Goal: Transaction & Acquisition: Book appointment/travel/reservation

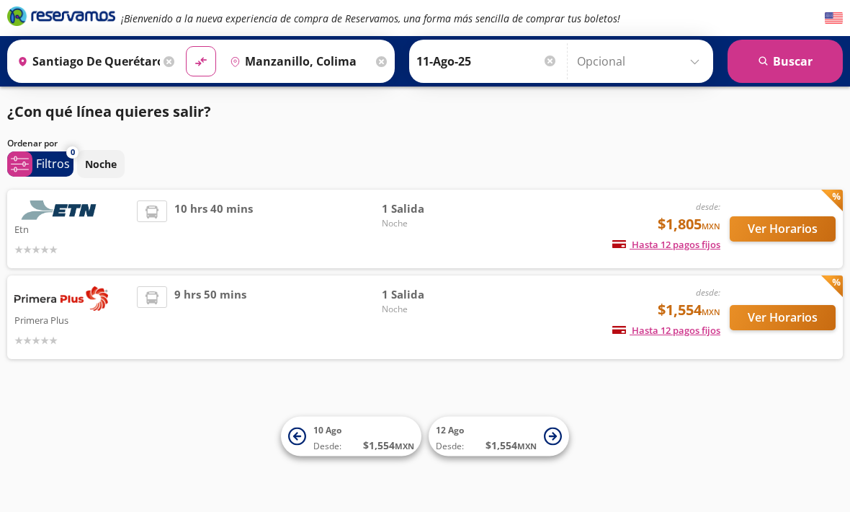
click at [159, 238] on div "10 hrs 40 mins" at bounding box center [259, 228] width 245 height 57
click at [790, 223] on button "Ver Horarios" at bounding box center [783, 228] width 106 height 25
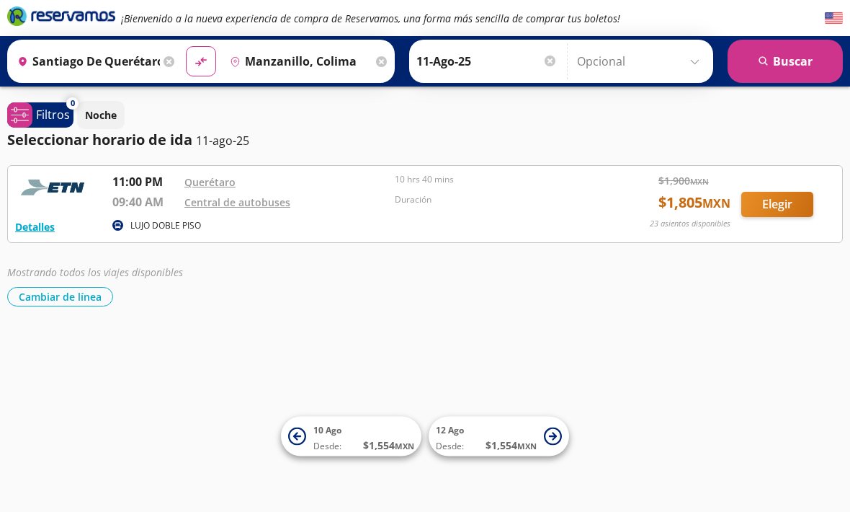
click at [783, 196] on button "Elegir" at bounding box center [777, 204] width 72 height 25
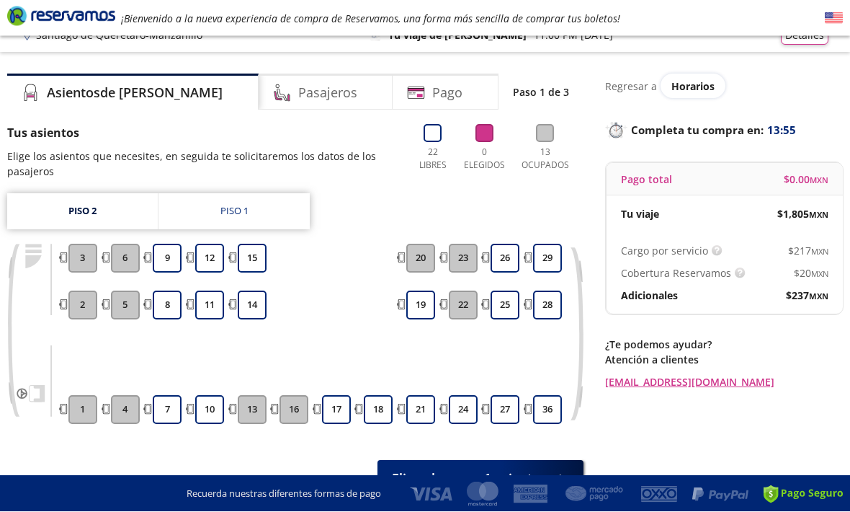
scroll to position [19, 0]
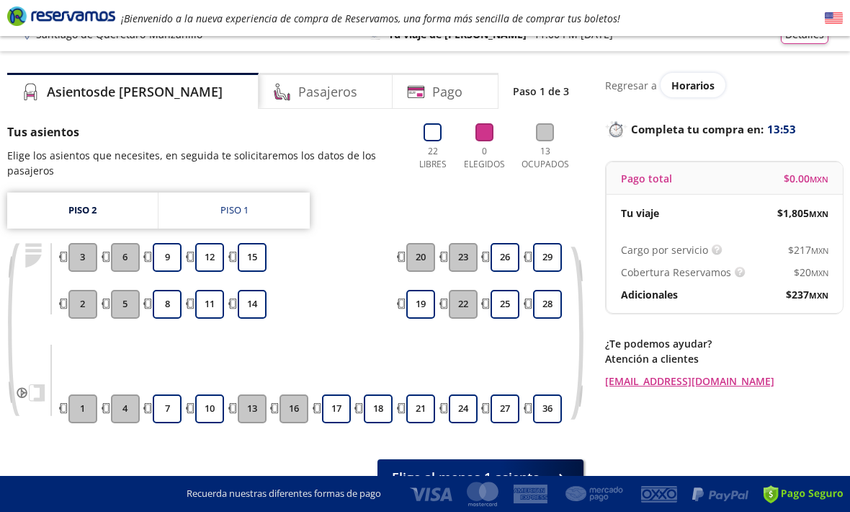
click at [187, 208] on link "Piso 1" at bounding box center [234, 210] width 151 height 36
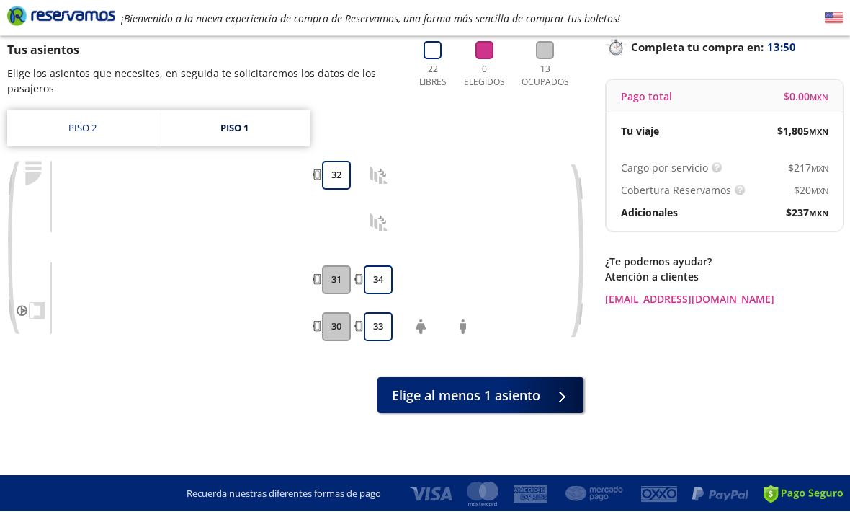
scroll to position [101, 0]
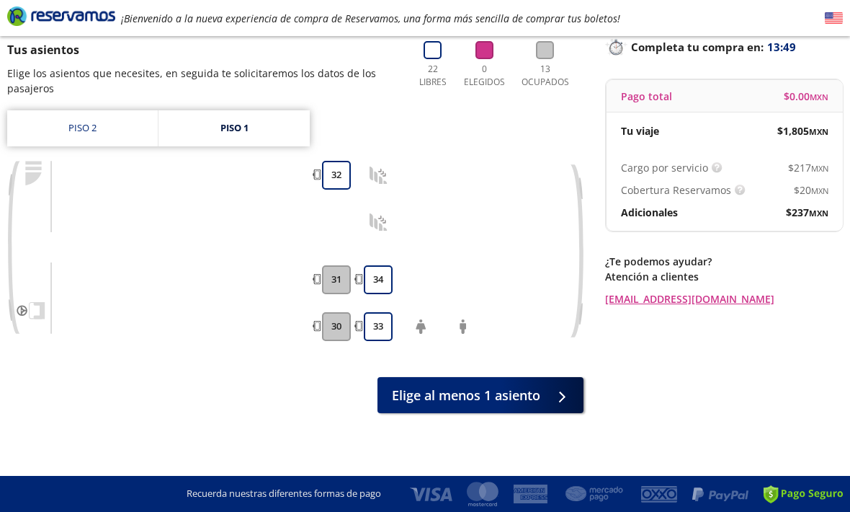
click at [68, 133] on link "Piso 2" at bounding box center [82, 128] width 151 height 36
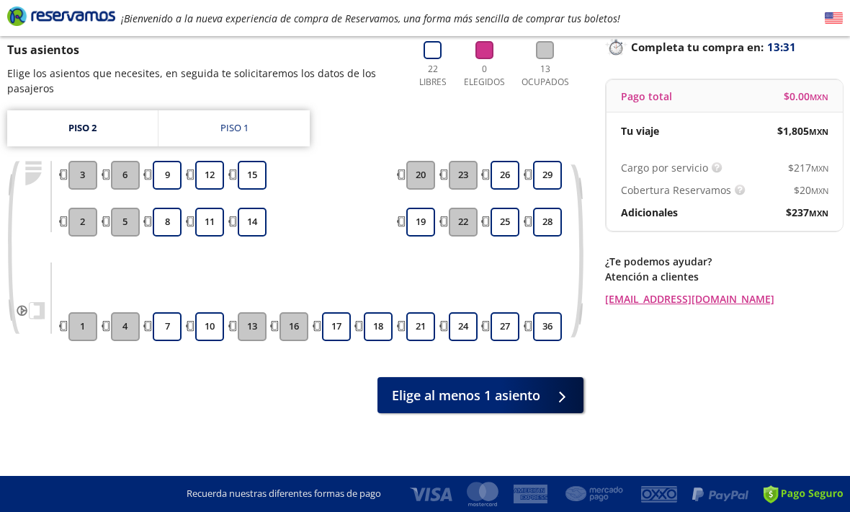
click at [207, 127] on link "Piso 1" at bounding box center [234, 128] width 151 height 36
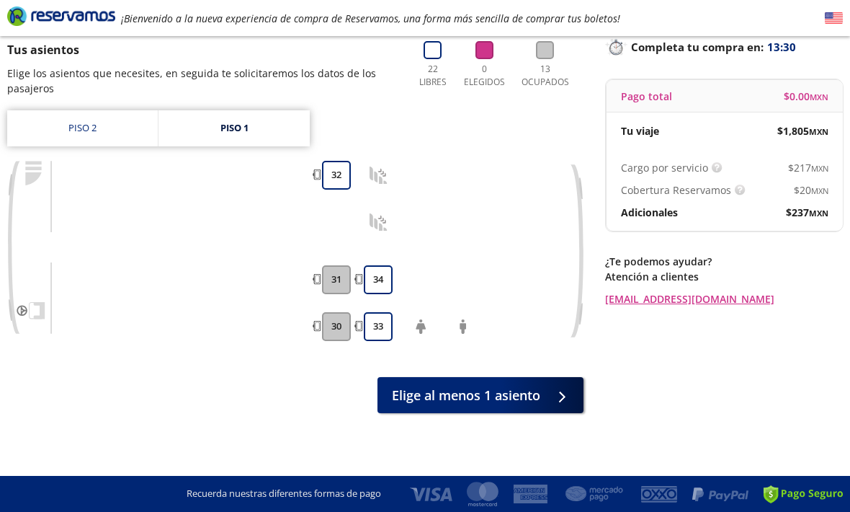
click at [67, 140] on link "Piso 2" at bounding box center [82, 128] width 151 height 36
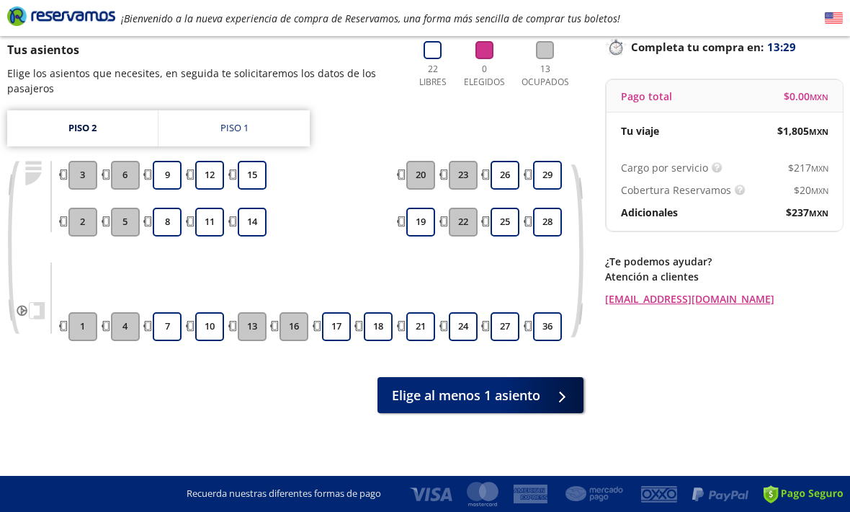
click at [226, 141] on link "Piso 1" at bounding box center [234, 128] width 151 height 36
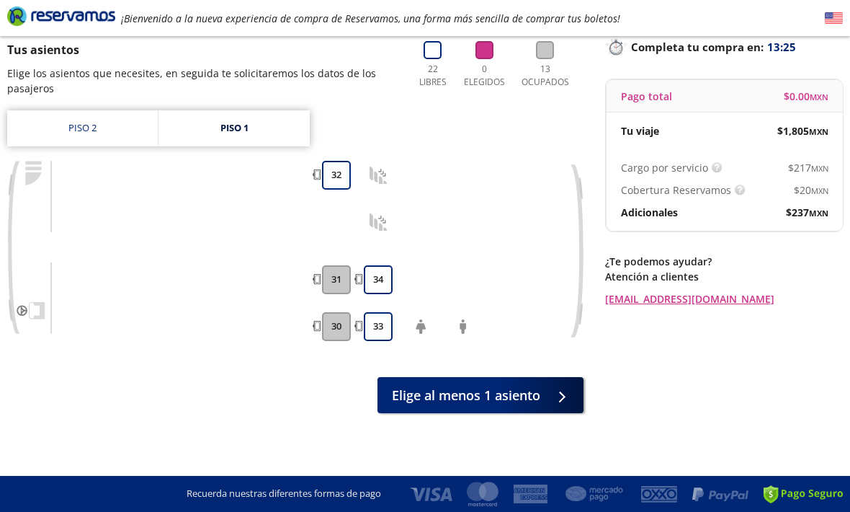
click at [72, 131] on link "Piso 2" at bounding box center [82, 128] width 151 height 36
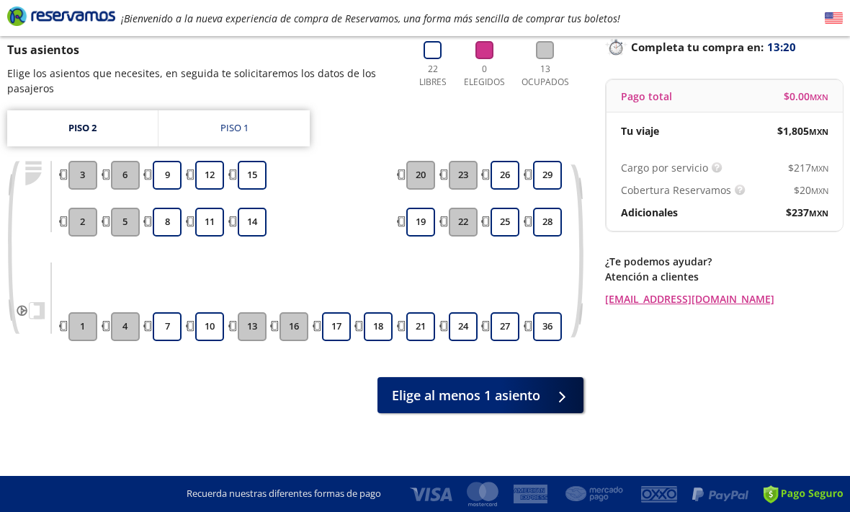
click at [379, 321] on button "18" at bounding box center [378, 326] width 29 height 29
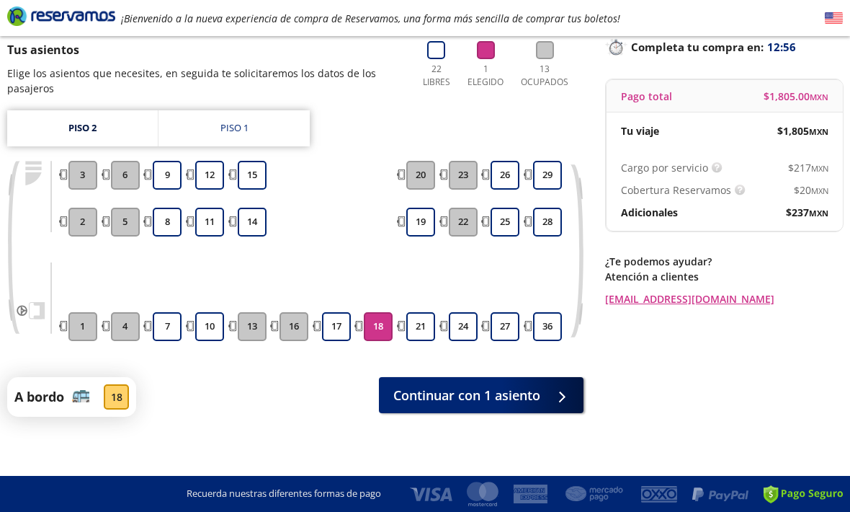
click at [347, 314] on button "17" at bounding box center [336, 326] width 29 height 29
click at [382, 326] on button "18" at bounding box center [378, 326] width 29 height 29
click at [208, 176] on button "12" at bounding box center [209, 175] width 29 height 29
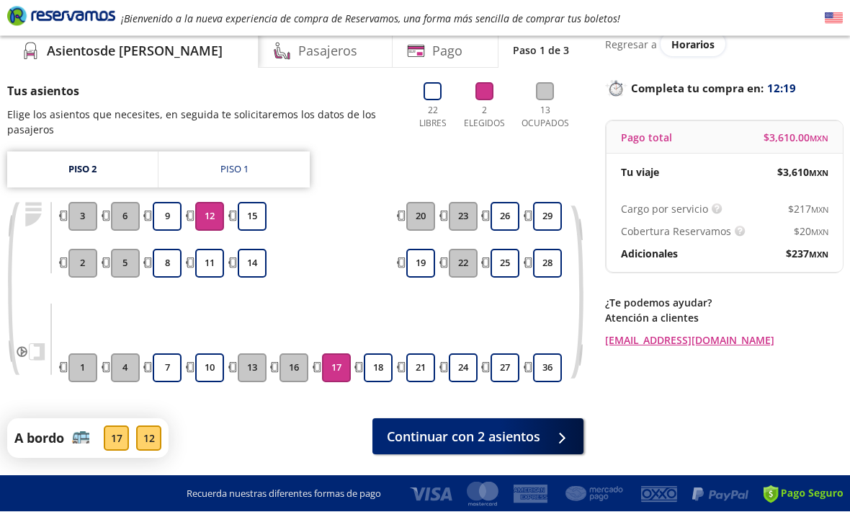
scroll to position [59, 0]
click at [201, 216] on button "12" at bounding box center [209, 216] width 29 height 29
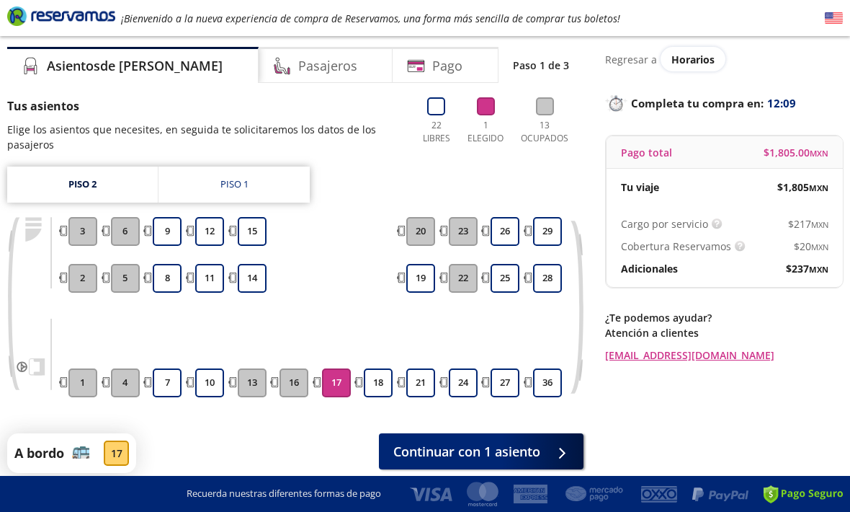
scroll to position [30, 0]
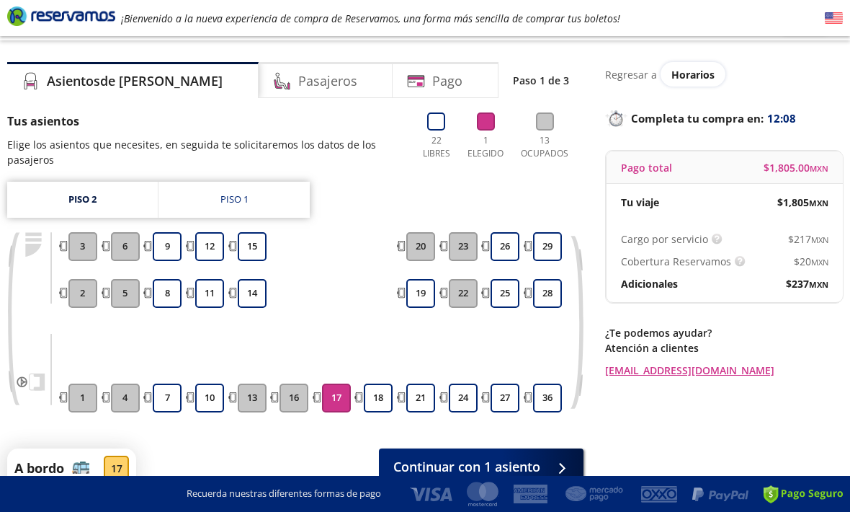
click at [556, 473] on div at bounding box center [559, 467] width 22 height 18
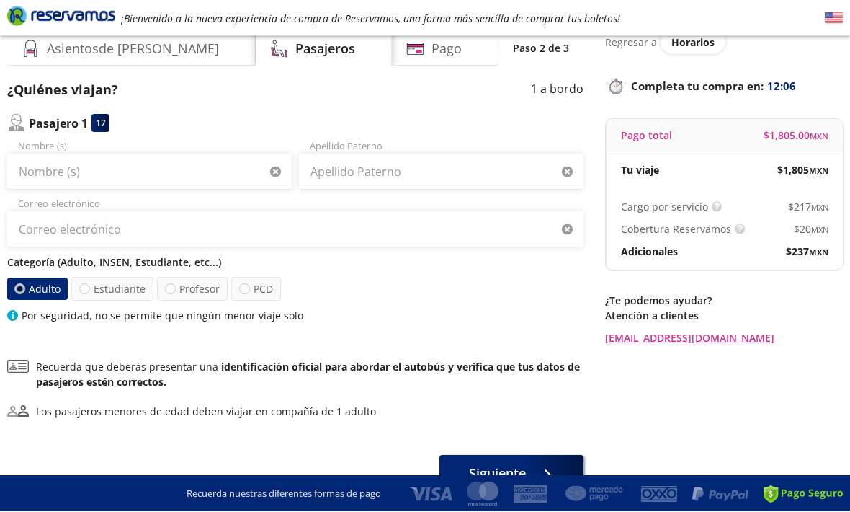
scroll to position [63, 0]
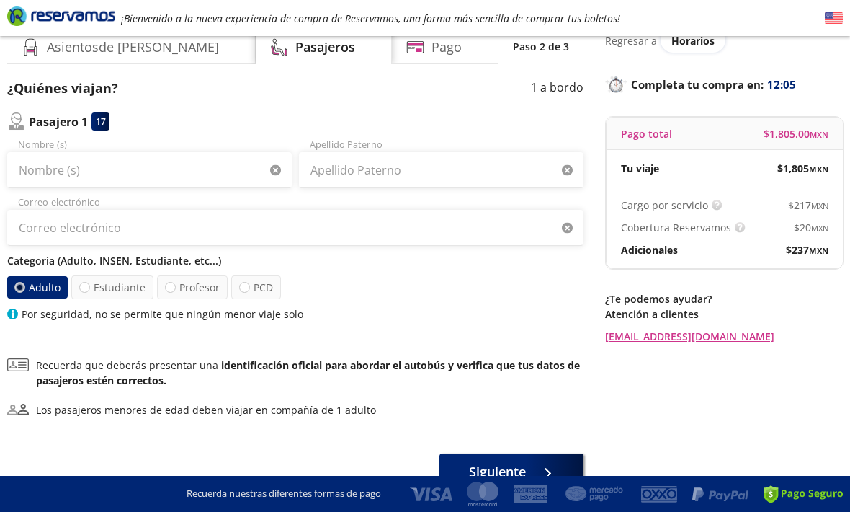
click at [105, 286] on label "Estudiante" at bounding box center [112, 287] width 82 height 24
click at [89, 286] on input "Estudiante" at bounding box center [84, 286] width 9 height 9
radio input "true"
radio input "false"
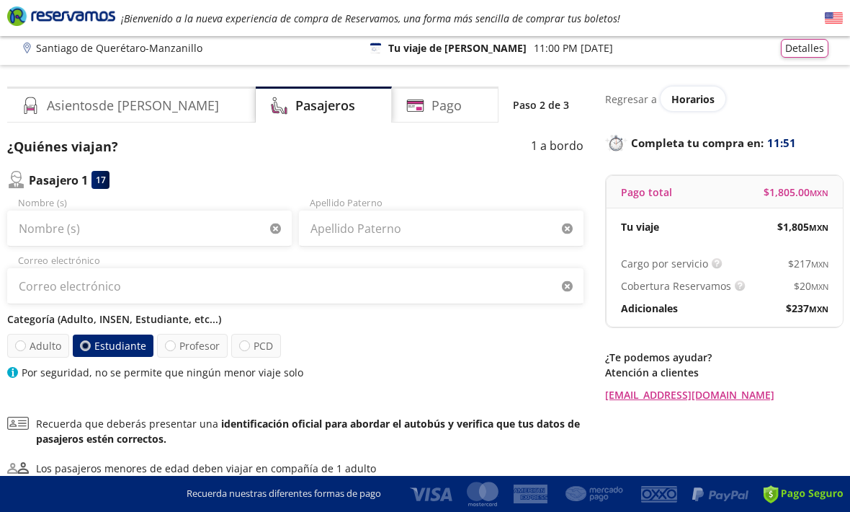
scroll to position [0, 0]
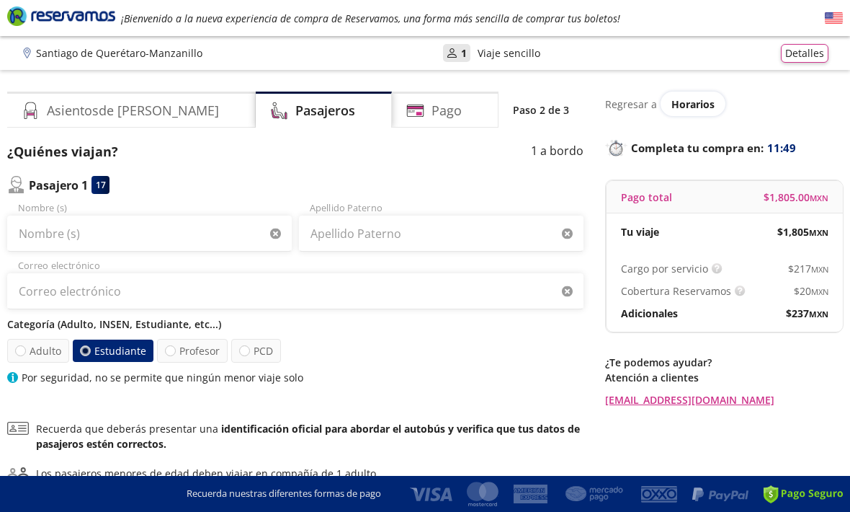
click at [416, 94] on div "Pago" at bounding box center [445, 110] width 107 height 36
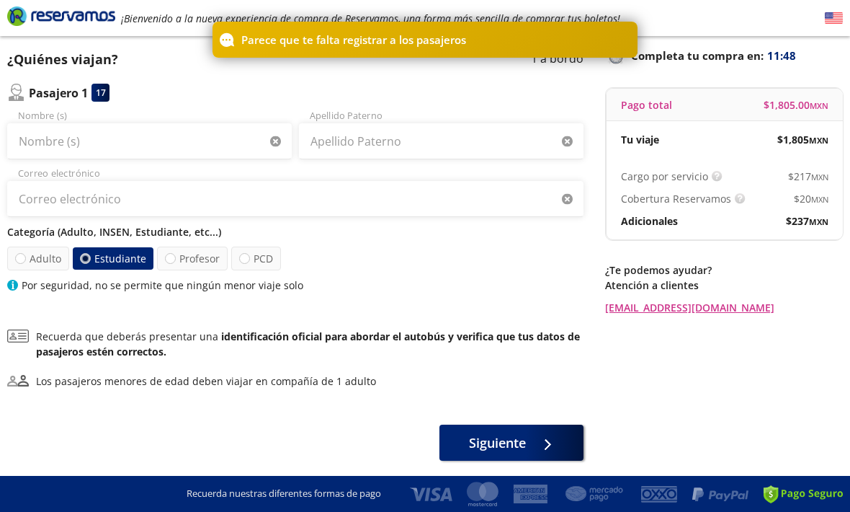
scroll to position [94, 0]
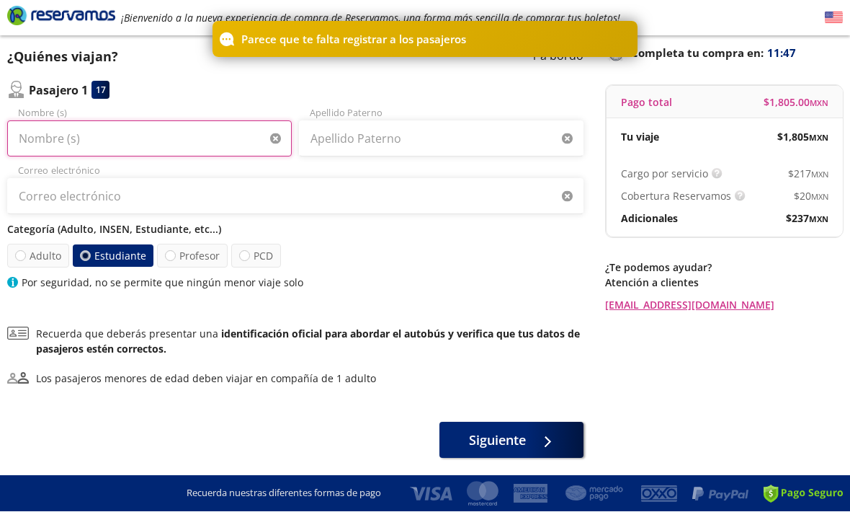
click at [57, 151] on input "Nombre (s)" at bounding box center [149, 139] width 285 height 36
type input "Hannia"
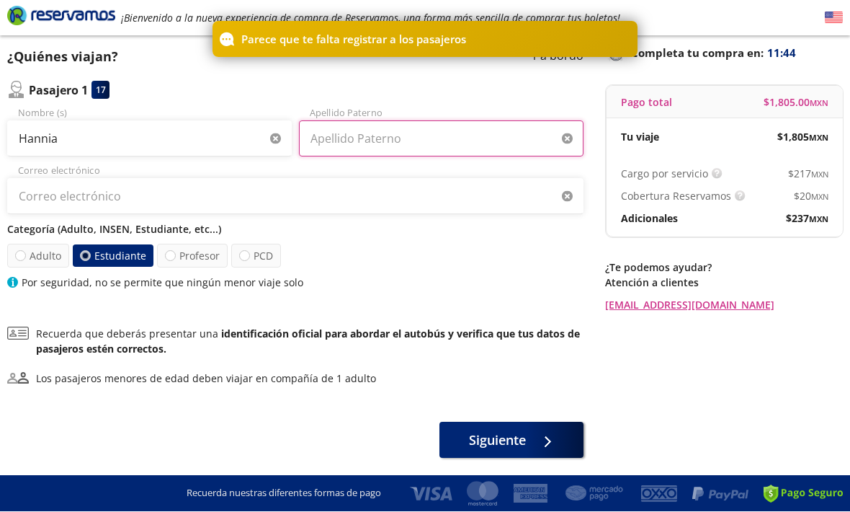
click at [342, 132] on input "Apellido Paterno" at bounding box center [441, 139] width 285 height 36
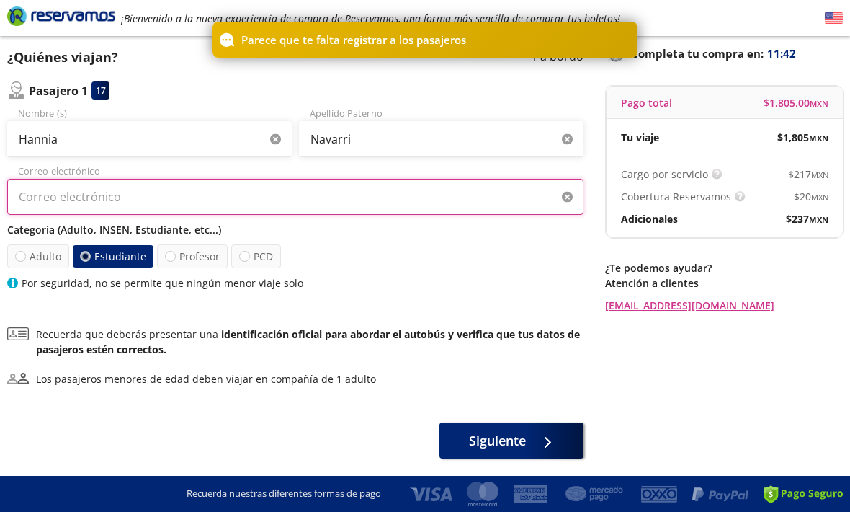
click at [91, 183] on input "Correo electrónico" at bounding box center [295, 197] width 576 height 36
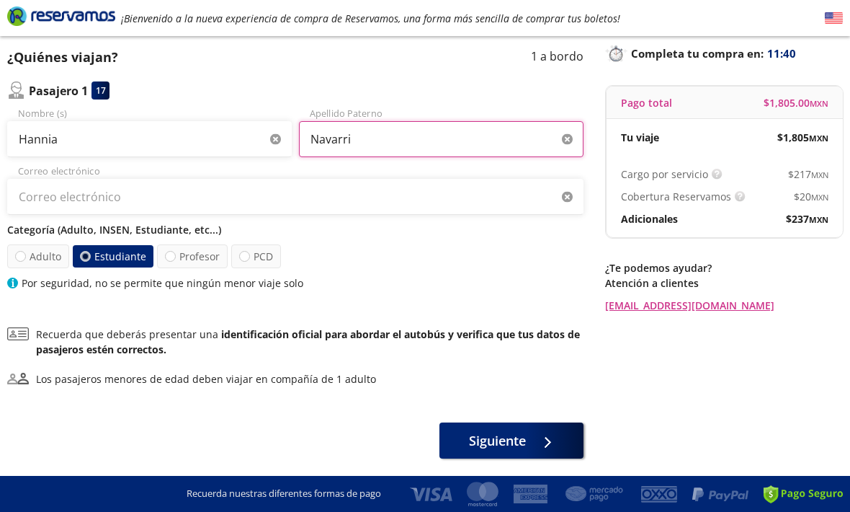
click at [465, 143] on input "Navarri" at bounding box center [441, 139] width 285 height 36
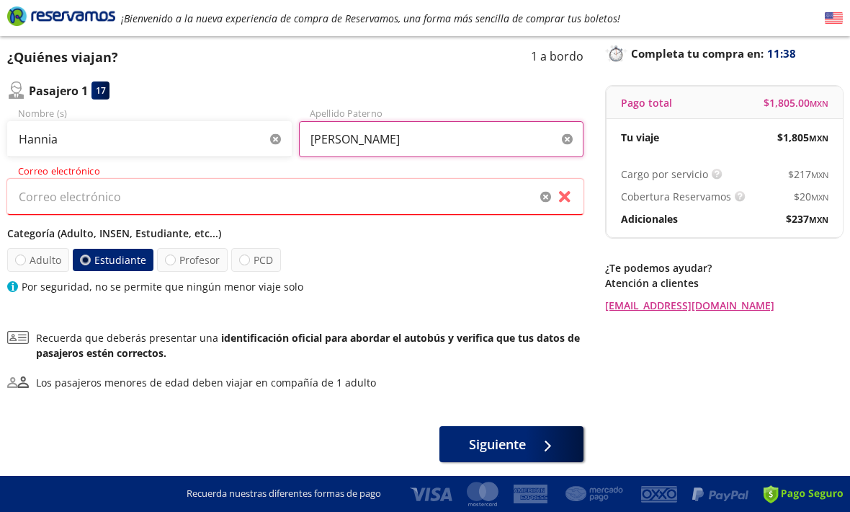
type input "[PERSON_NAME]"
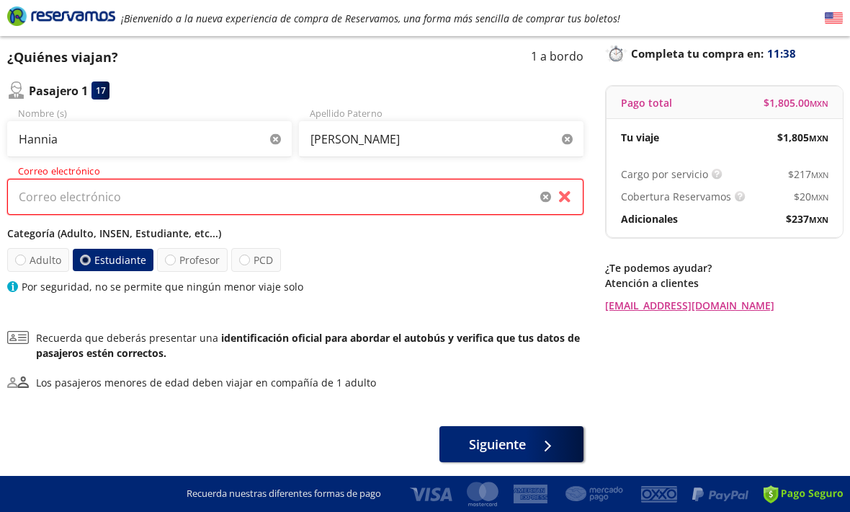
click at [83, 200] on input "Correo electrónico" at bounding box center [295, 197] width 576 height 36
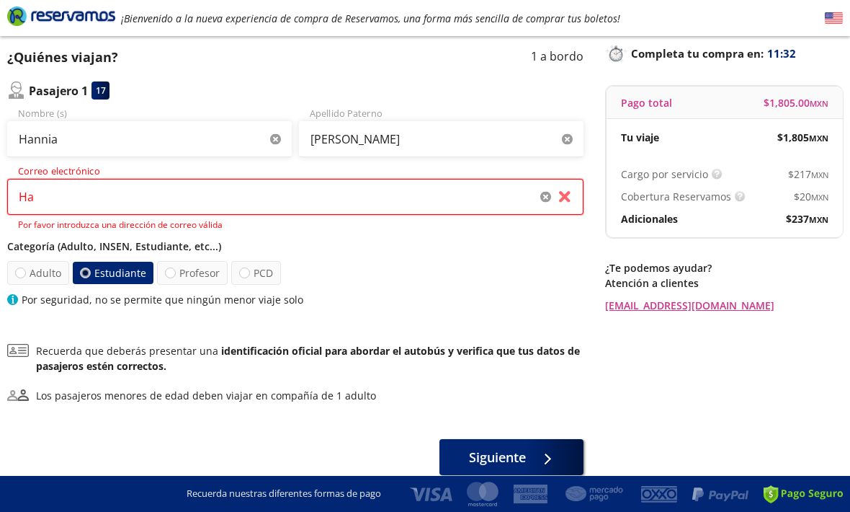
type input "H"
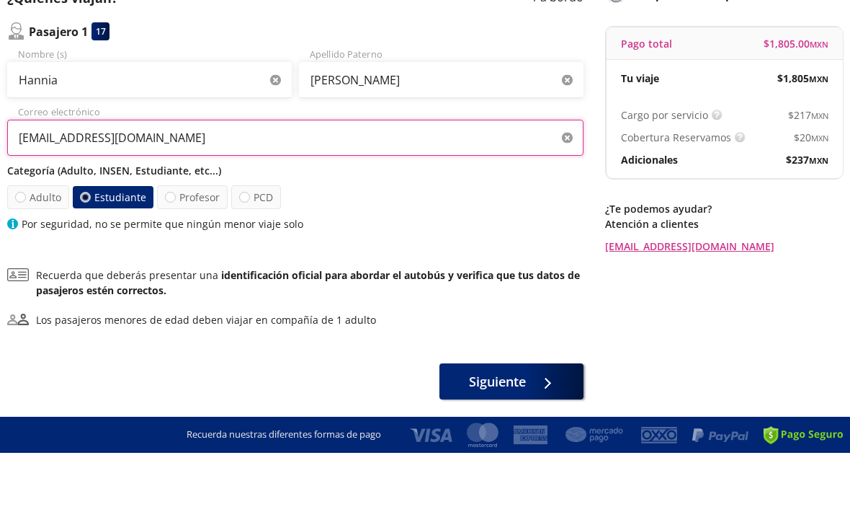
type input "[EMAIL_ADDRESS][DOMAIN_NAME]"
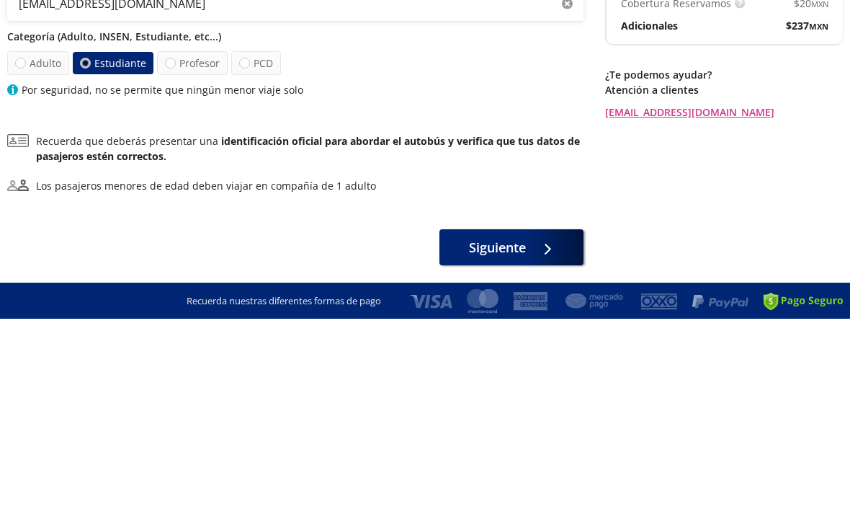
click at [479, 431] on span "Siguiente" at bounding box center [497, 440] width 57 height 19
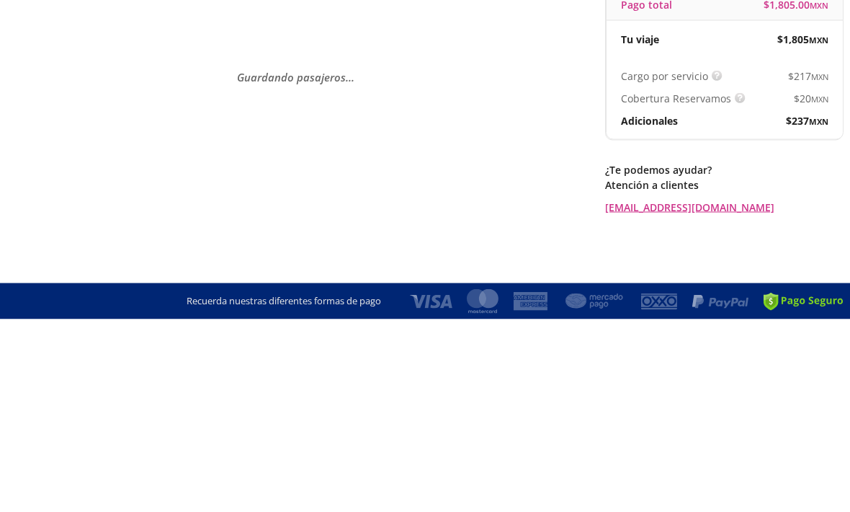
scroll to position [0, 0]
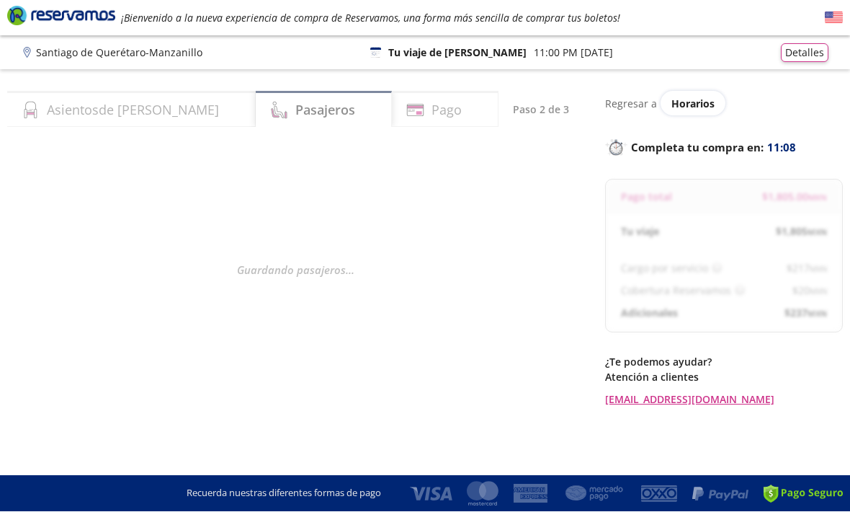
select select "MX"
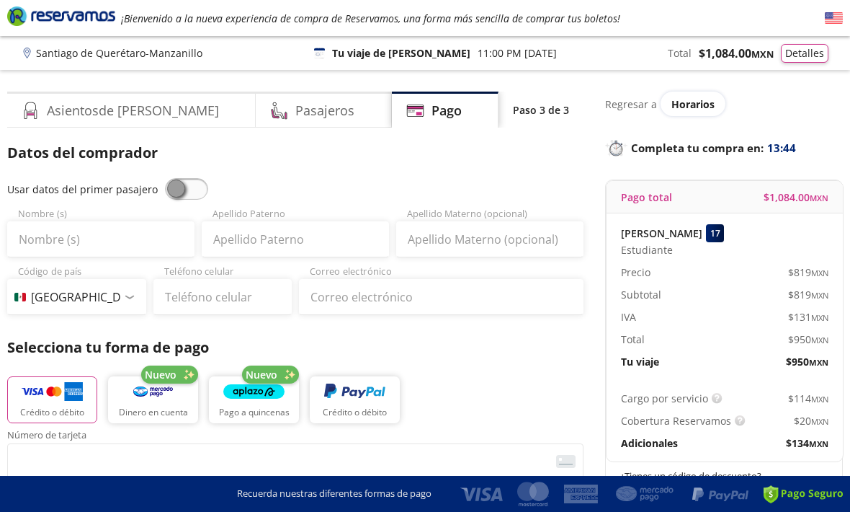
click at [295, 104] on h4 "Pasajeros" at bounding box center [324, 110] width 59 height 19
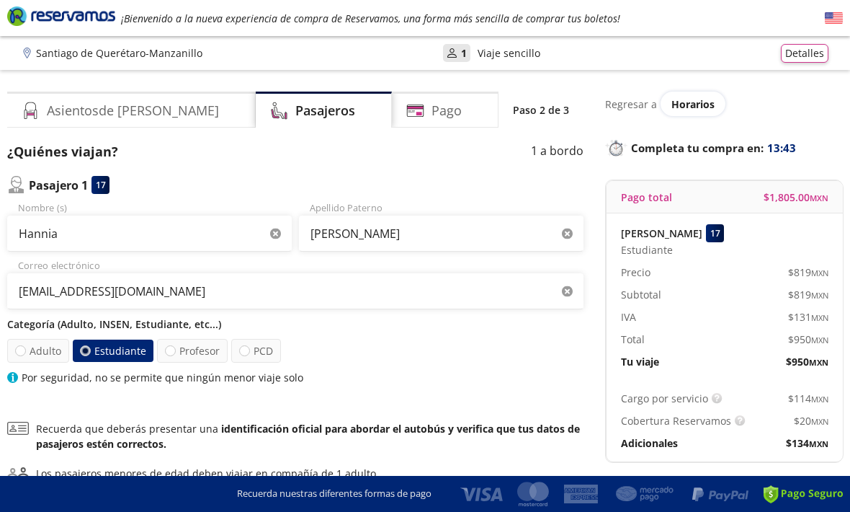
click at [106, 99] on div "Asientos de [PERSON_NAME]" at bounding box center [131, 110] width 249 height 36
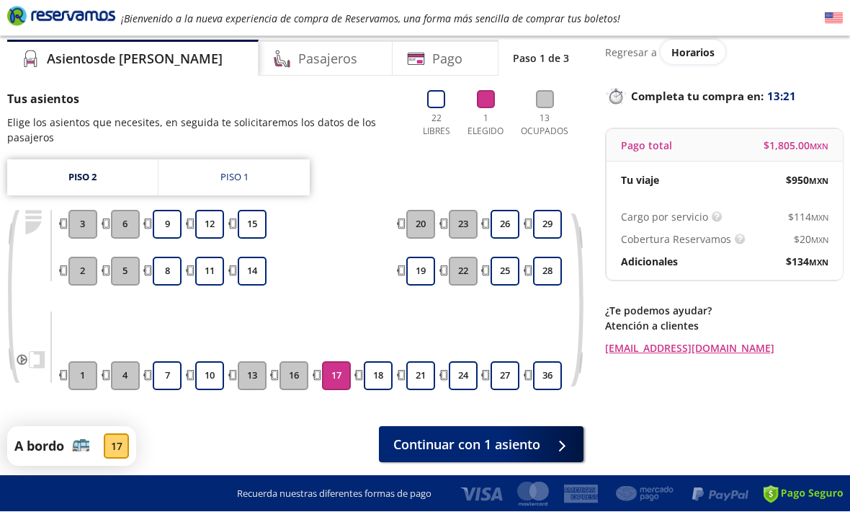
scroll to position [52, 0]
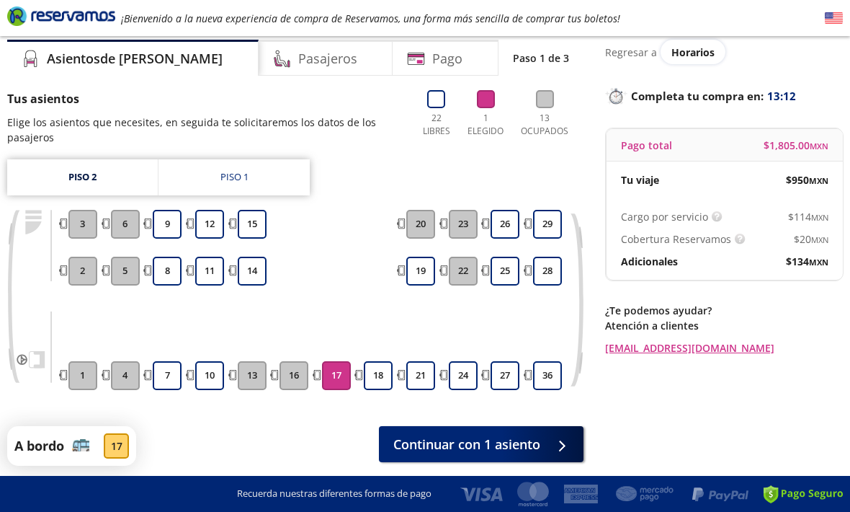
click at [198, 268] on button "11" at bounding box center [209, 270] width 29 height 29
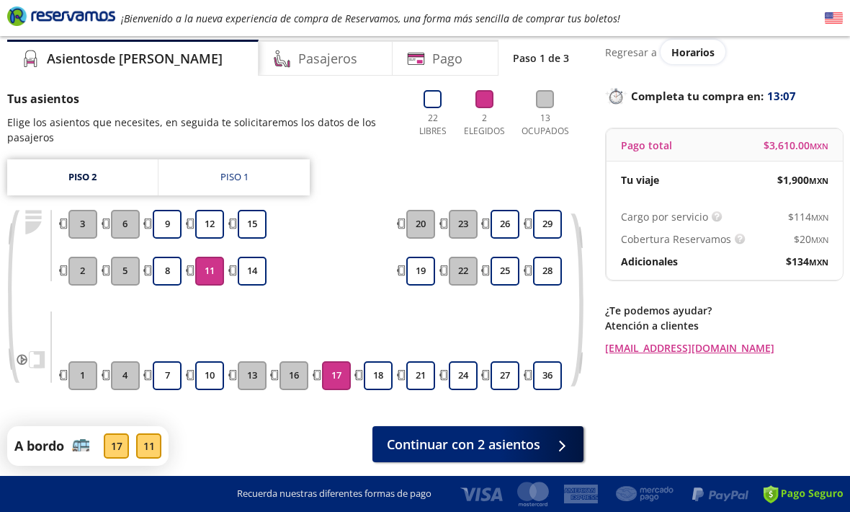
scroll to position [54, 0]
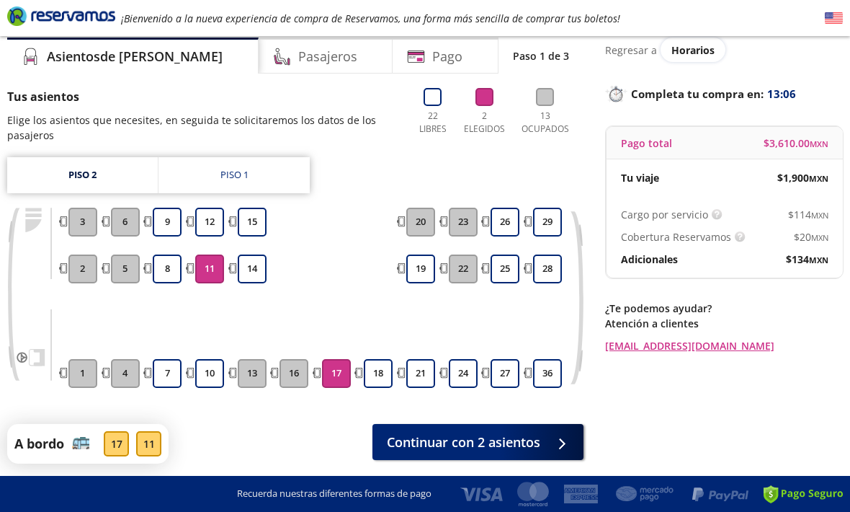
click at [197, 222] on button "12" at bounding box center [209, 222] width 29 height 29
click at [197, 265] on button "11" at bounding box center [209, 268] width 29 height 29
click at [322, 368] on button "17" at bounding box center [336, 373] width 29 height 29
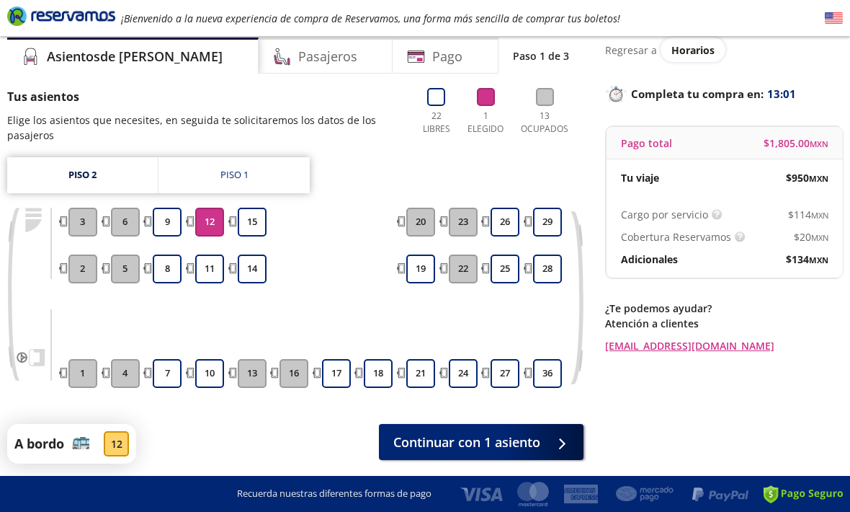
click at [336, 378] on button "17" at bounding box center [336, 373] width 29 height 29
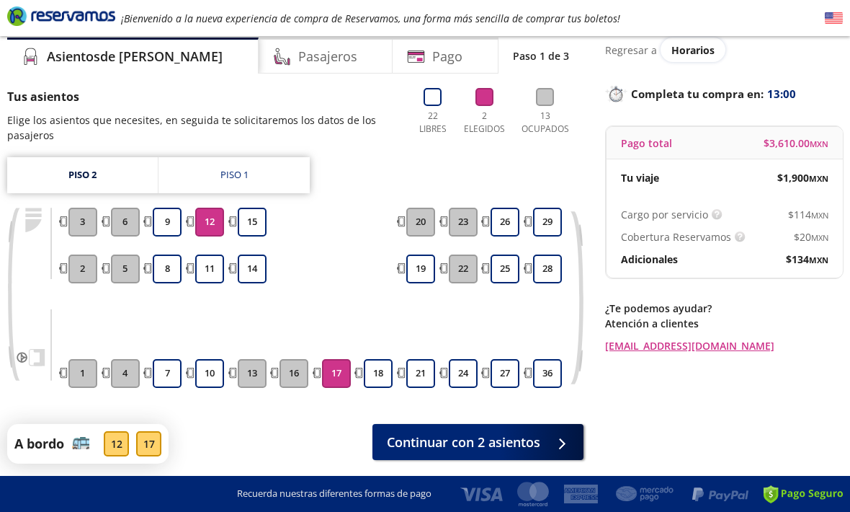
click at [346, 380] on button "17" at bounding box center [336, 373] width 29 height 29
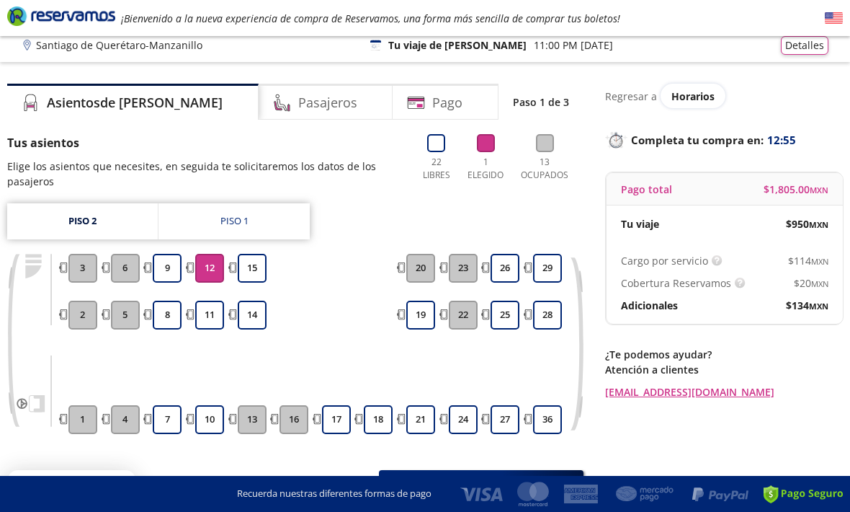
scroll to position [0, 0]
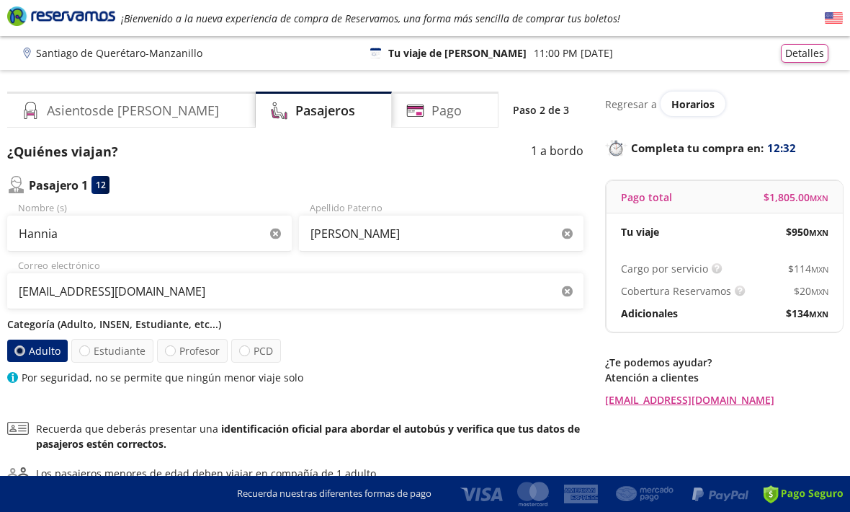
click at [87, 101] on h4 "Asientos de [PERSON_NAME]" at bounding box center [133, 110] width 172 height 19
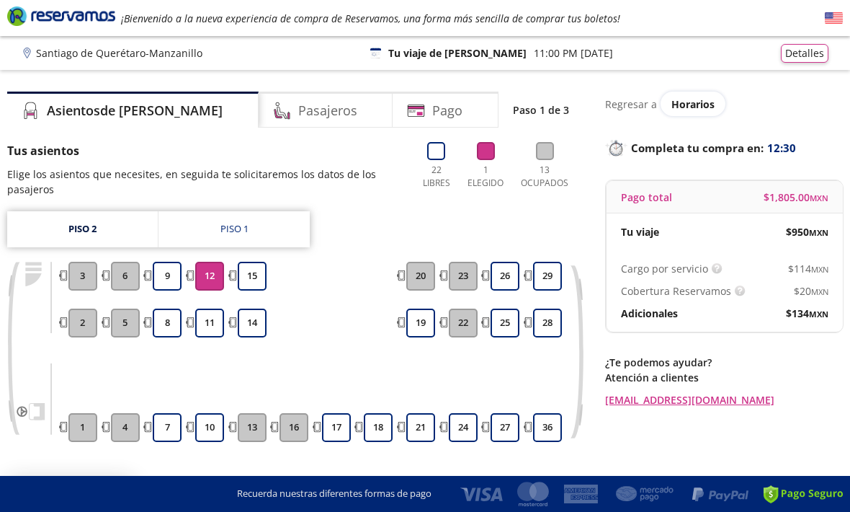
click at [224, 224] on div "Piso 1" at bounding box center [234, 229] width 28 height 14
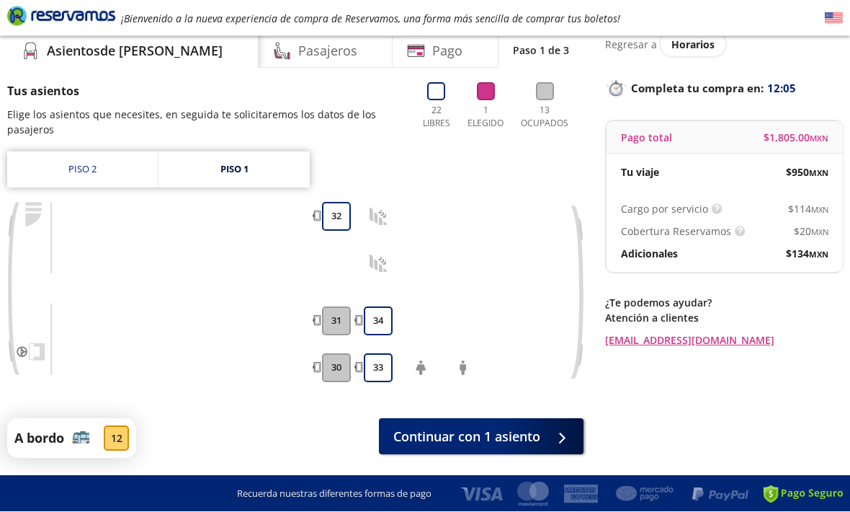
scroll to position [59, 0]
click at [210, 157] on link "Piso 1" at bounding box center [234, 170] width 151 height 36
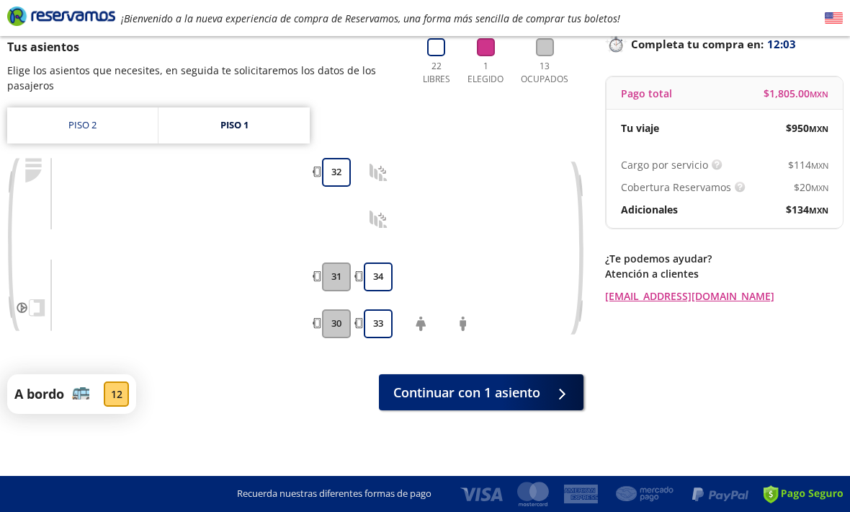
scroll to position [107, 0]
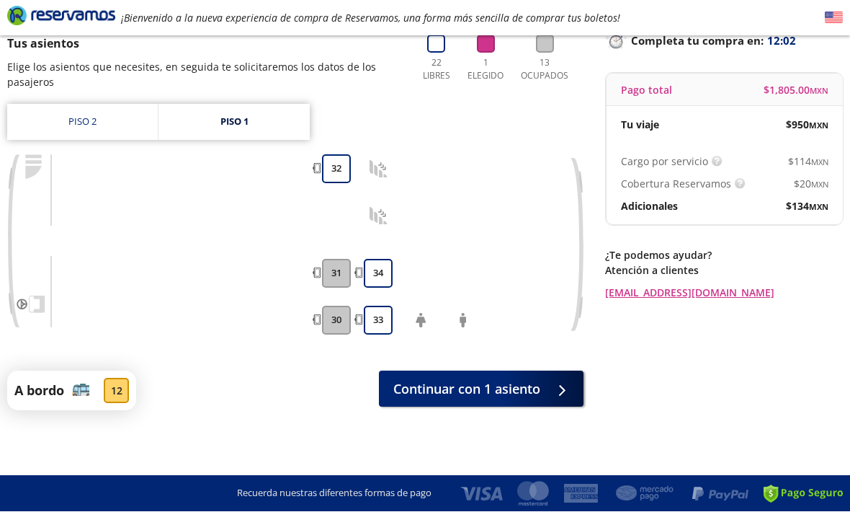
click at [112, 121] on link "Piso 2" at bounding box center [82, 122] width 151 height 36
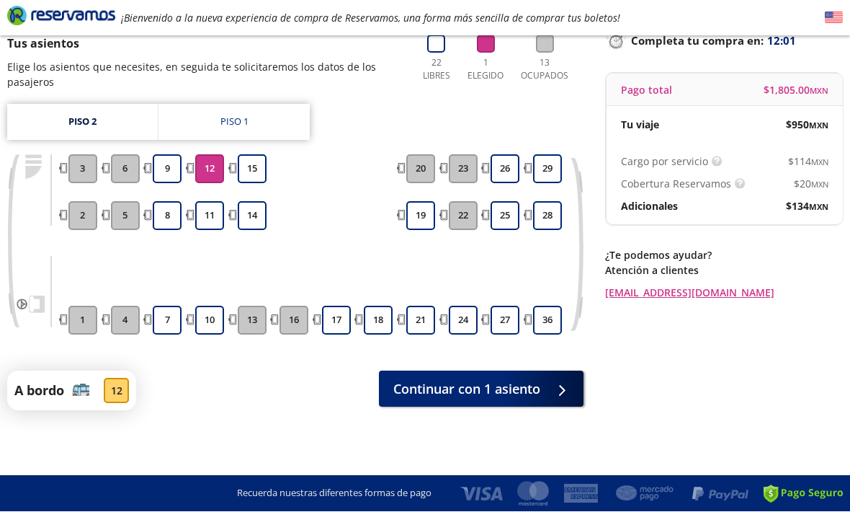
click at [203, 125] on link "Piso 1" at bounding box center [234, 122] width 151 height 36
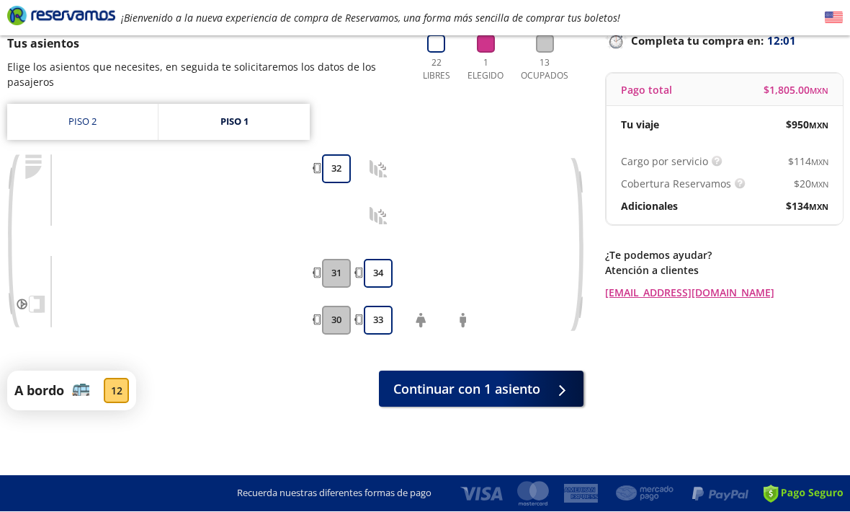
click at [92, 116] on link "Piso 2" at bounding box center [82, 122] width 151 height 36
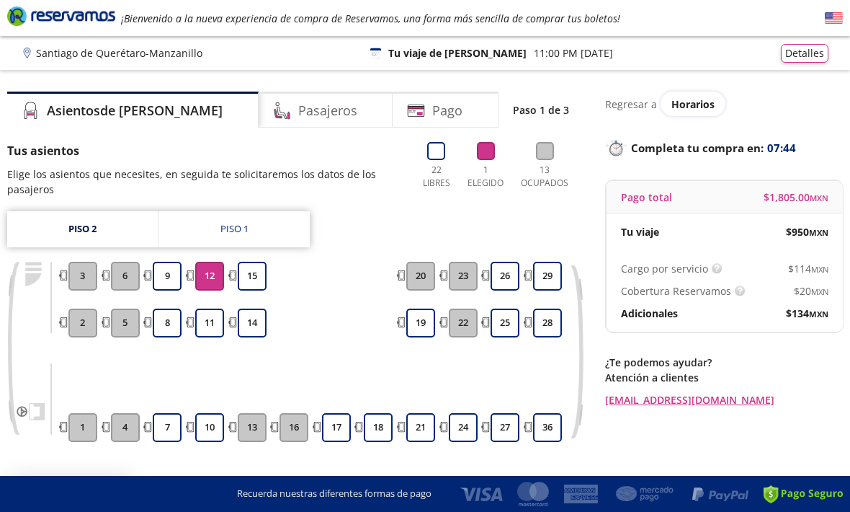
click at [237, 226] on div "Piso 1" at bounding box center [234, 229] width 28 height 14
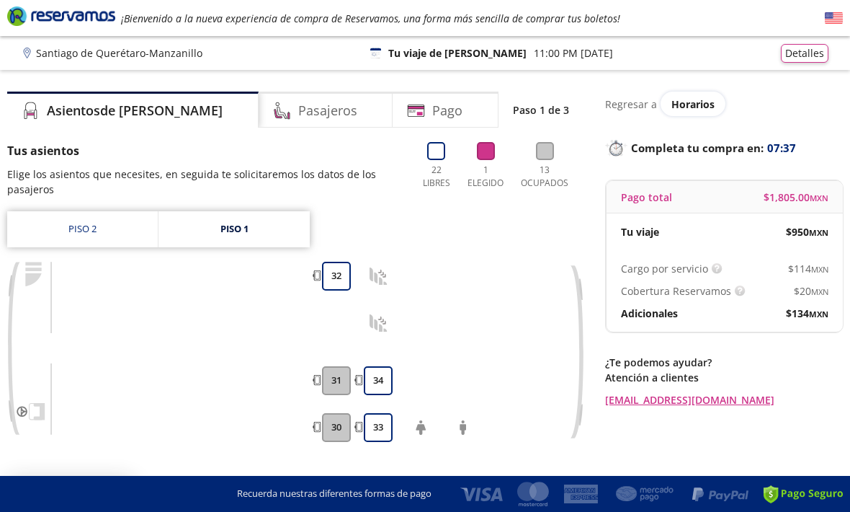
click at [208, 220] on link "Piso 1" at bounding box center [234, 229] width 151 height 36
click at [78, 230] on link "Piso 2" at bounding box center [82, 229] width 151 height 36
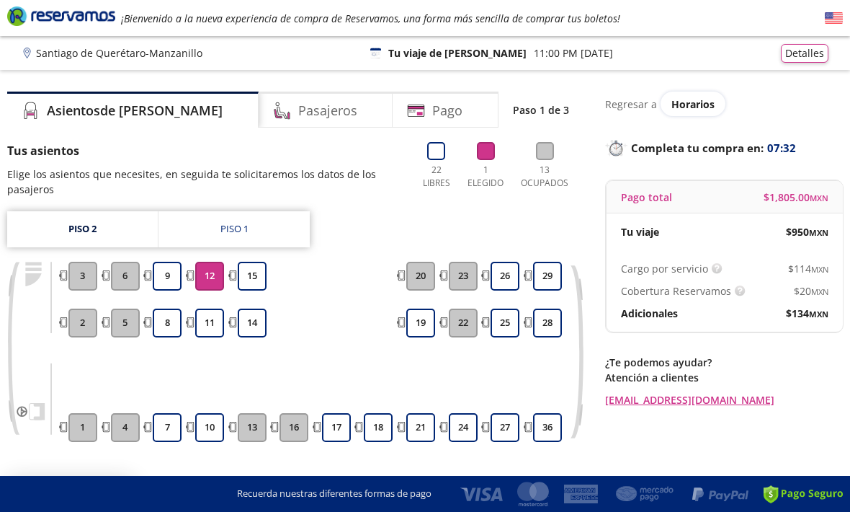
click at [202, 224] on link "Piso 1" at bounding box center [234, 229] width 151 height 36
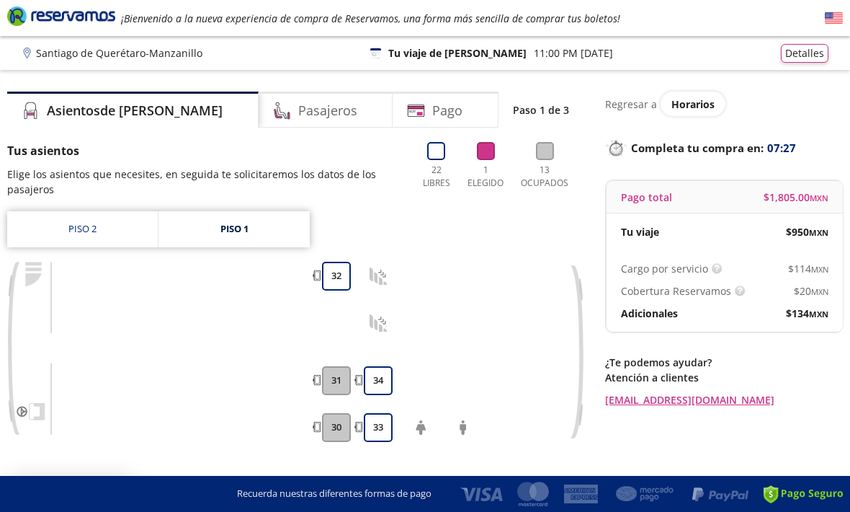
click at [339, 409] on div "30 31 32" at bounding box center [337, 352] width 32 height 180
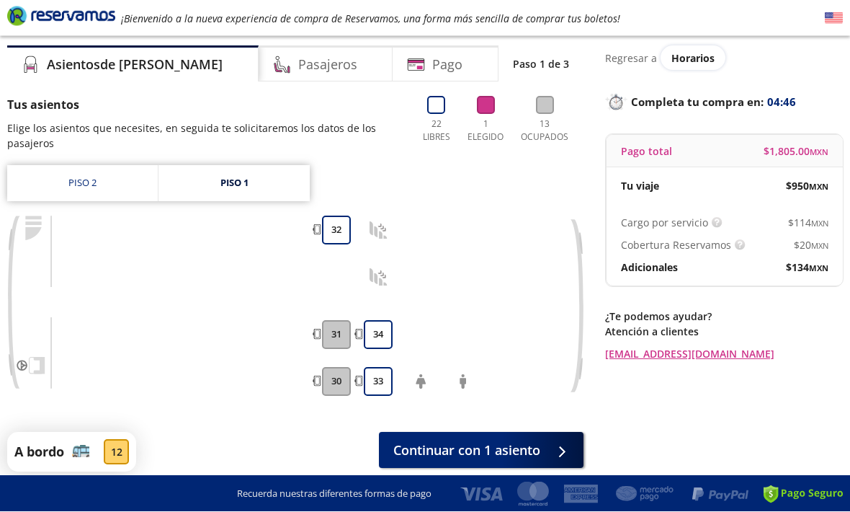
scroll to position [46, 0]
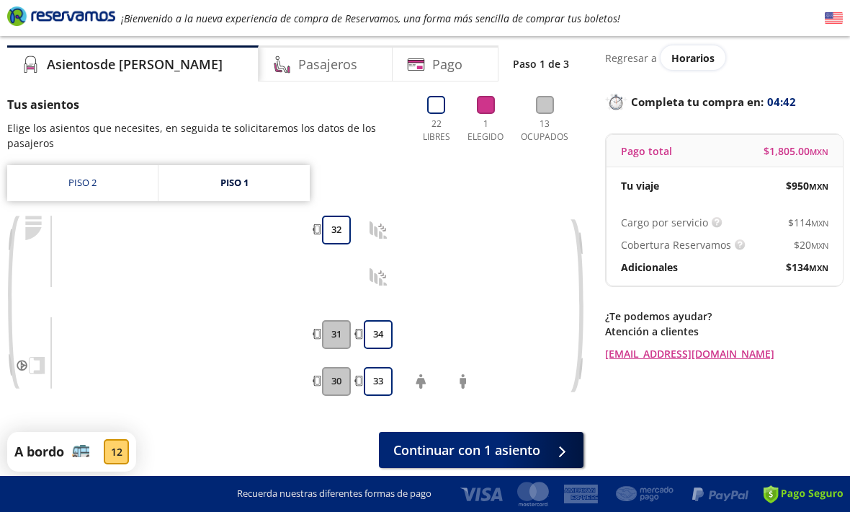
click at [61, 184] on link "Piso 2" at bounding box center [82, 183] width 151 height 36
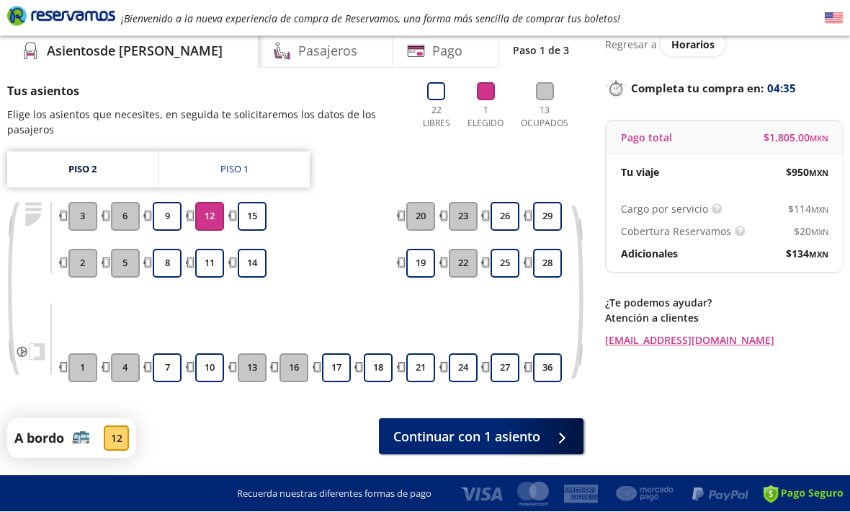
scroll to position [59, 0]
click at [475, 365] on button "24" at bounding box center [463, 368] width 29 height 29
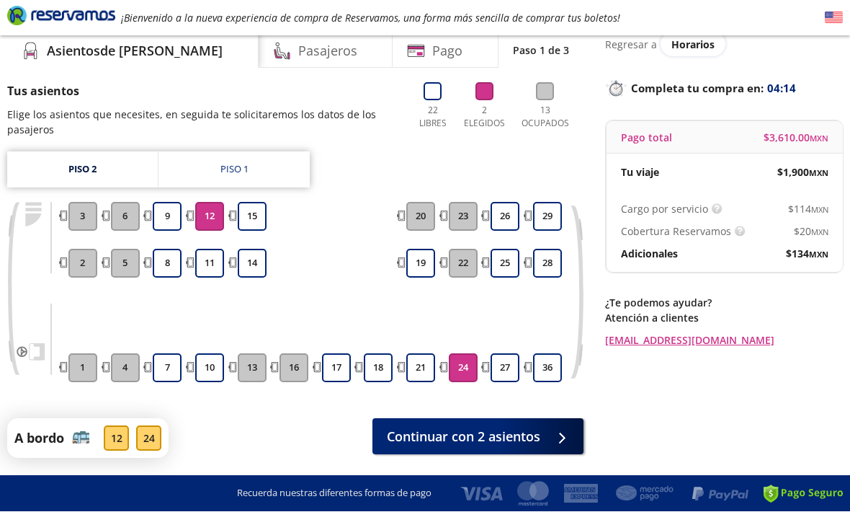
click at [509, 368] on button "27" at bounding box center [505, 368] width 29 height 29
click at [461, 362] on button "24" at bounding box center [463, 368] width 29 height 29
